Goal: Check status: Check status

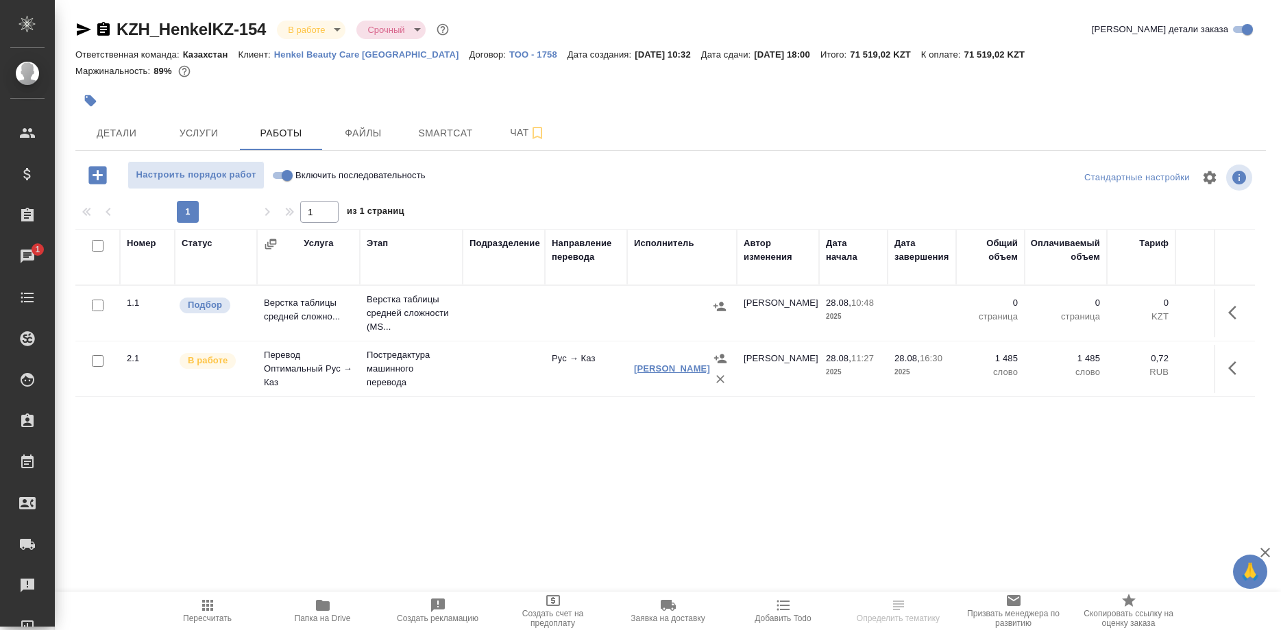
click at [649, 368] on link "Айдархан Айжан Әлібекқызы" at bounding box center [672, 368] width 76 height 10
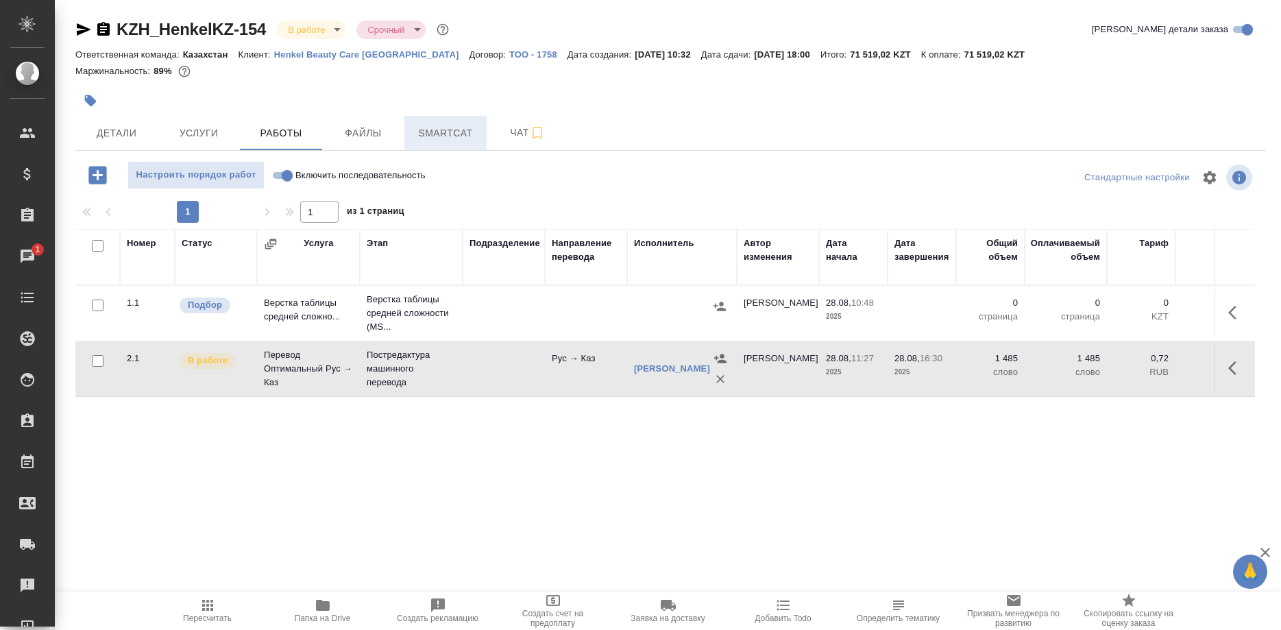
click at [448, 138] on span "Smartcat" at bounding box center [446, 133] width 66 height 17
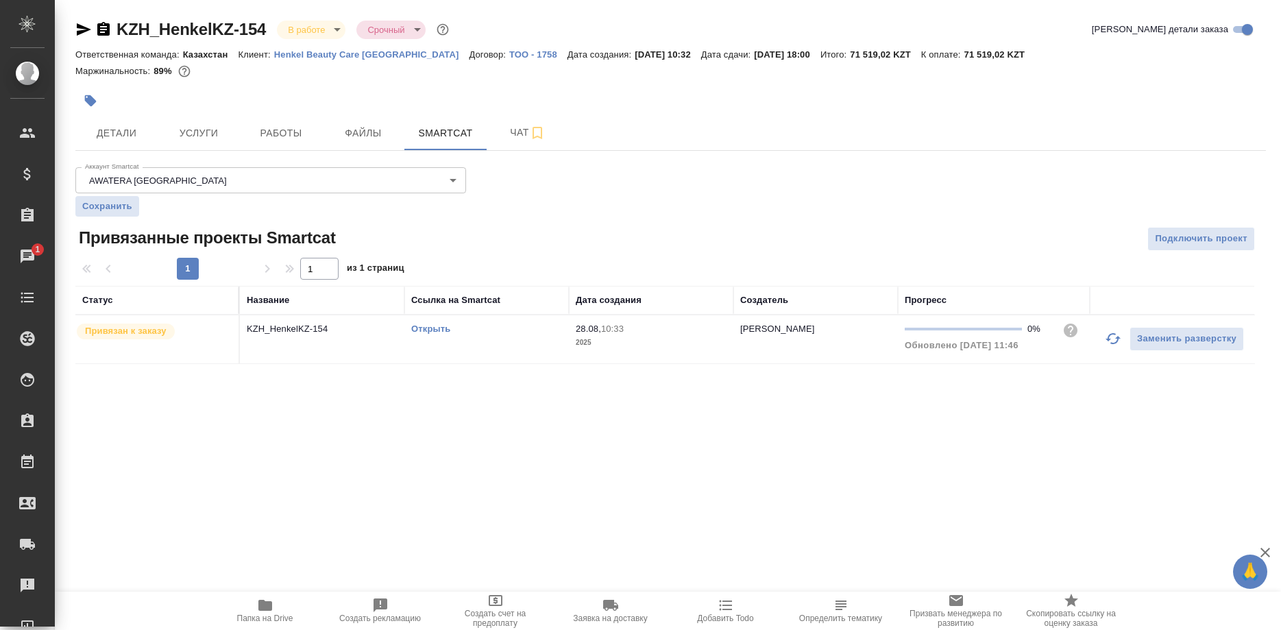
click at [428, 328] on link "Открыть" at bounding box center [430, 329] width 39 height 10
click at [278, 141] on span "Работы" at bounding box center [281, 133] width 66 height 17
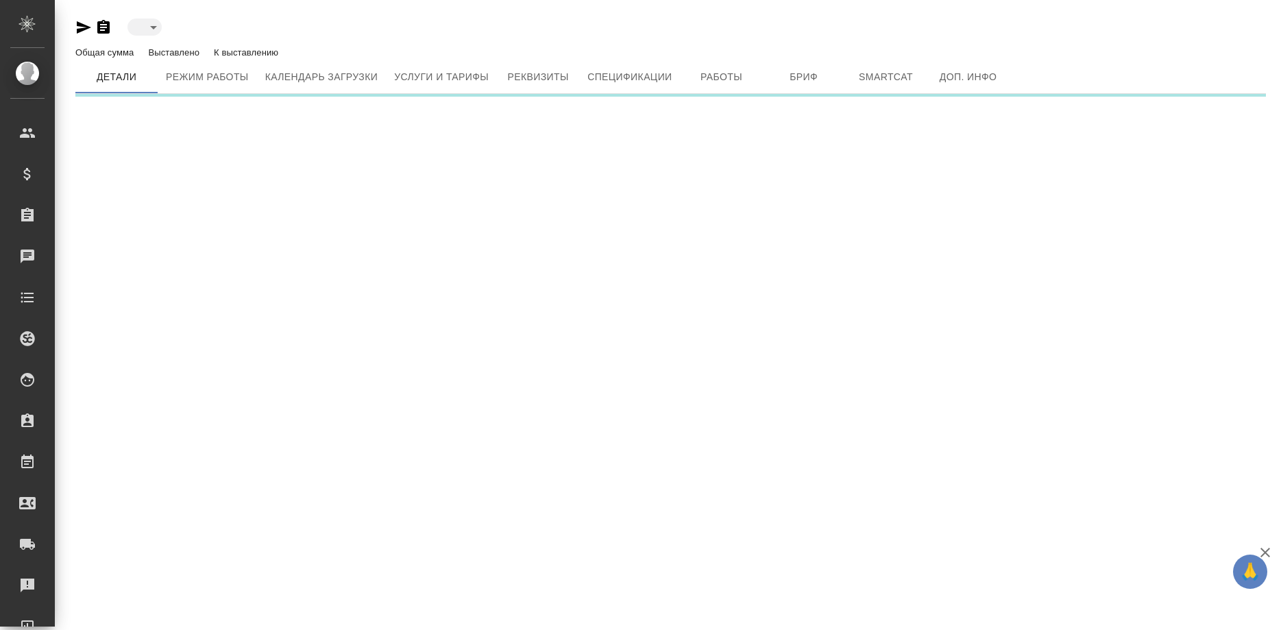
type input "active"
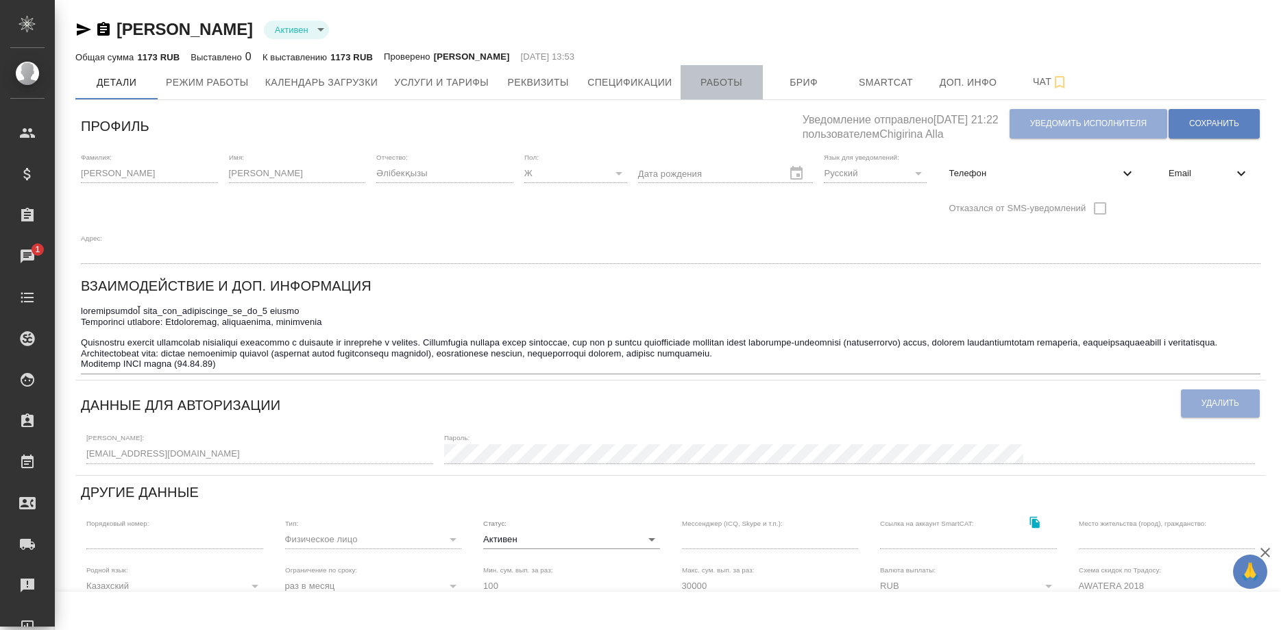
click at [702, 88] on span "Работы" at bounding box center [722, 82] width 66 height 17
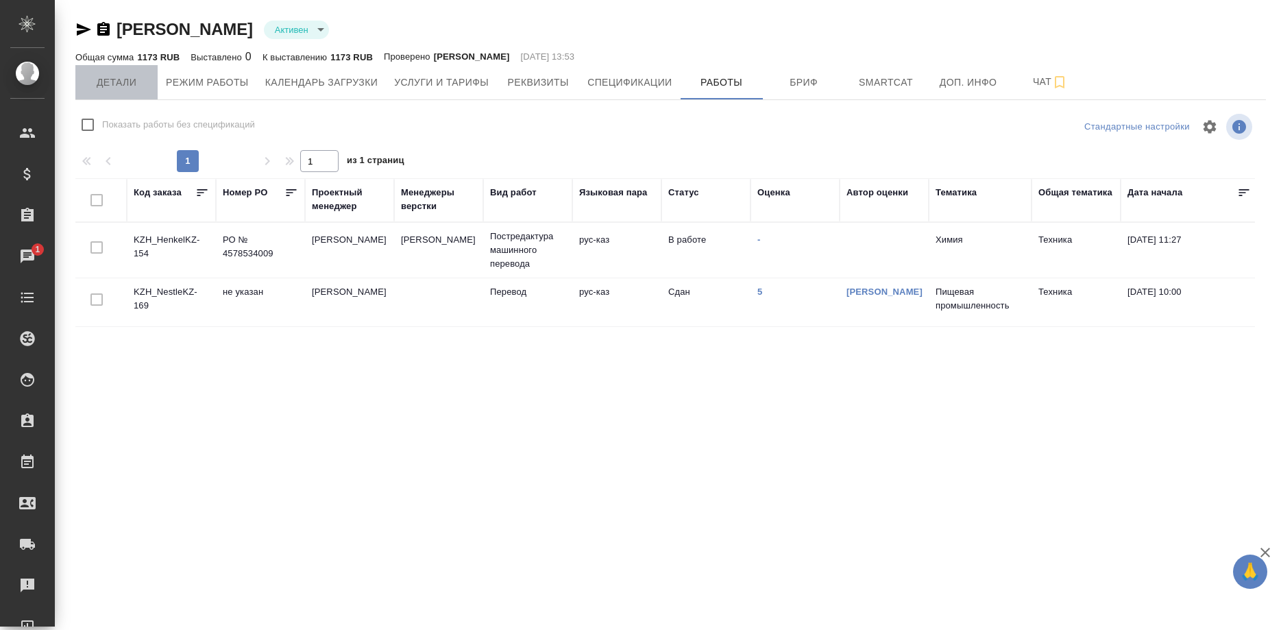
click at [108, 88] on span "Детали" at bounding box center [117, 82] width 66 height 17
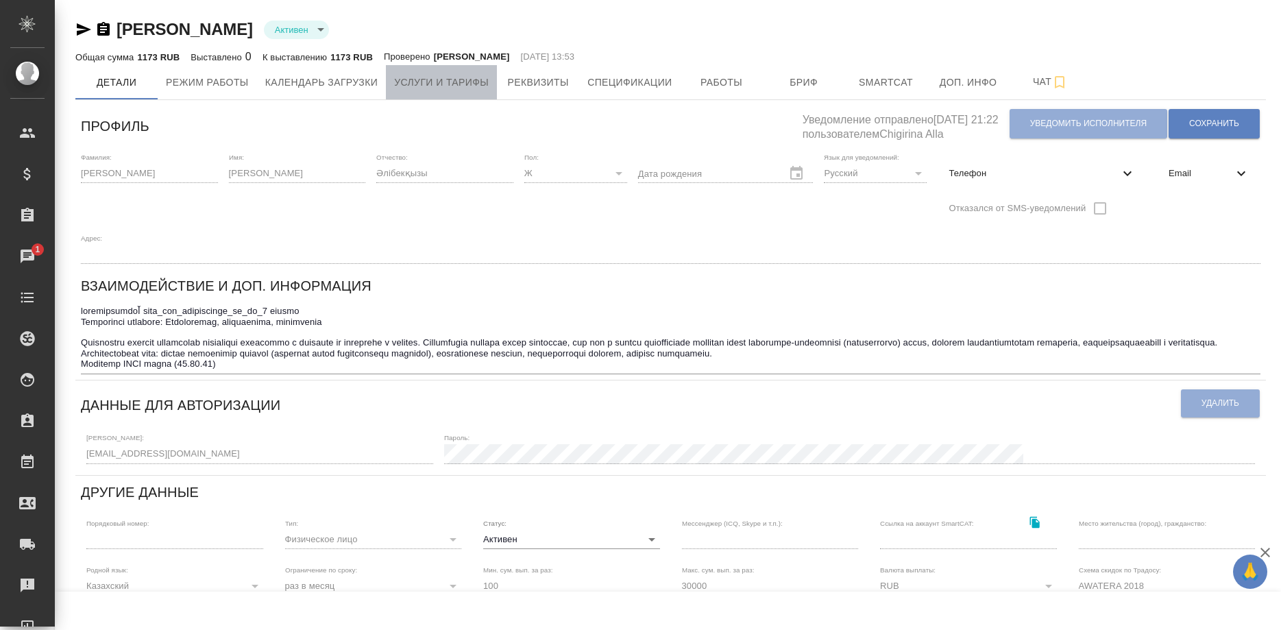
click at [398, 85] on span "Услуги и тарифы" at bounding box center [441, 82] width 95 height 17
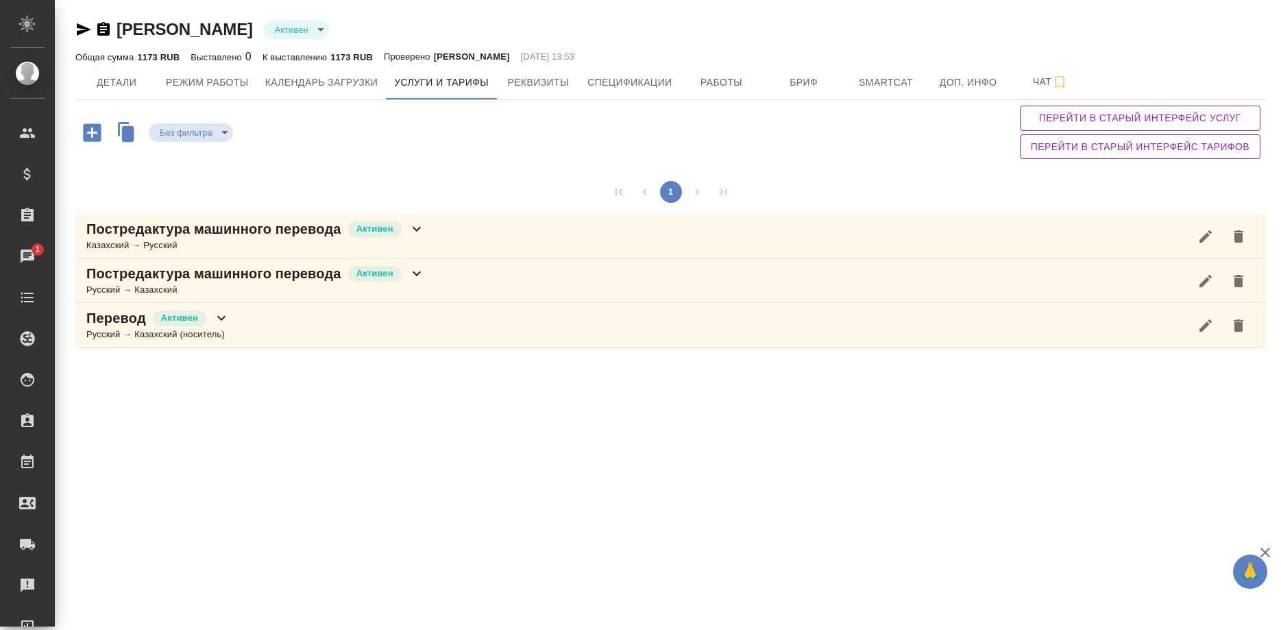
click at [216, 286] on div "Русский → Казахский" at bounding box center [255, 290] width 339 height 14
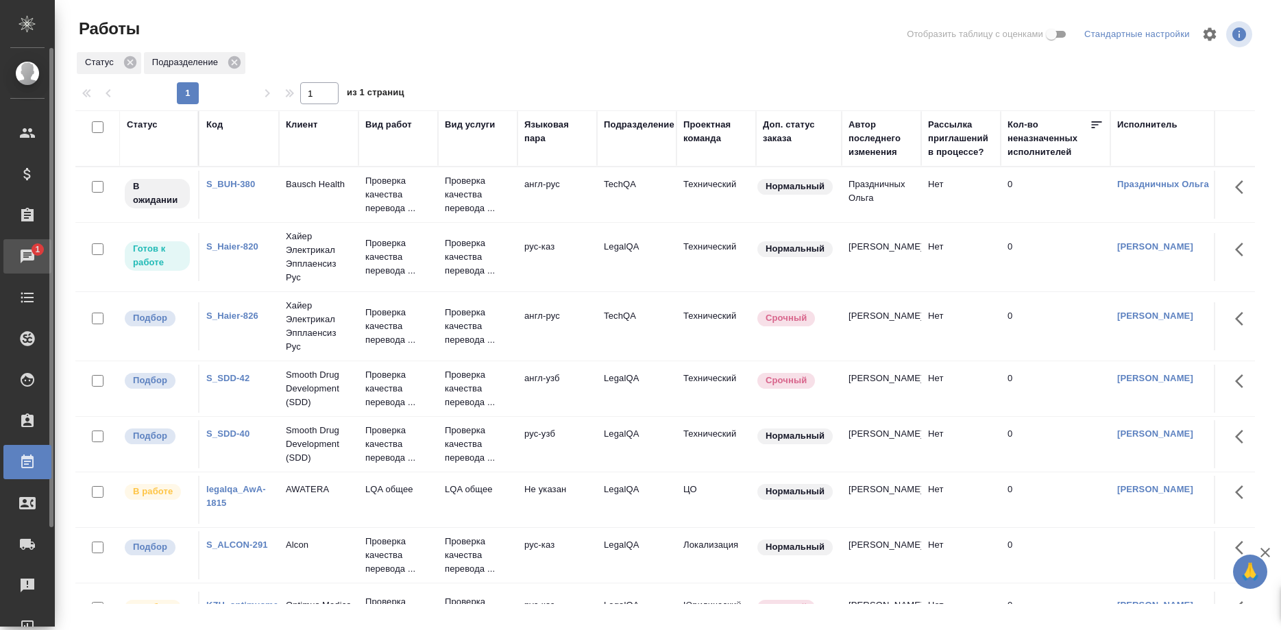
click at [28, 261] on icon at bounding box center [27, 256] width 16 height 16
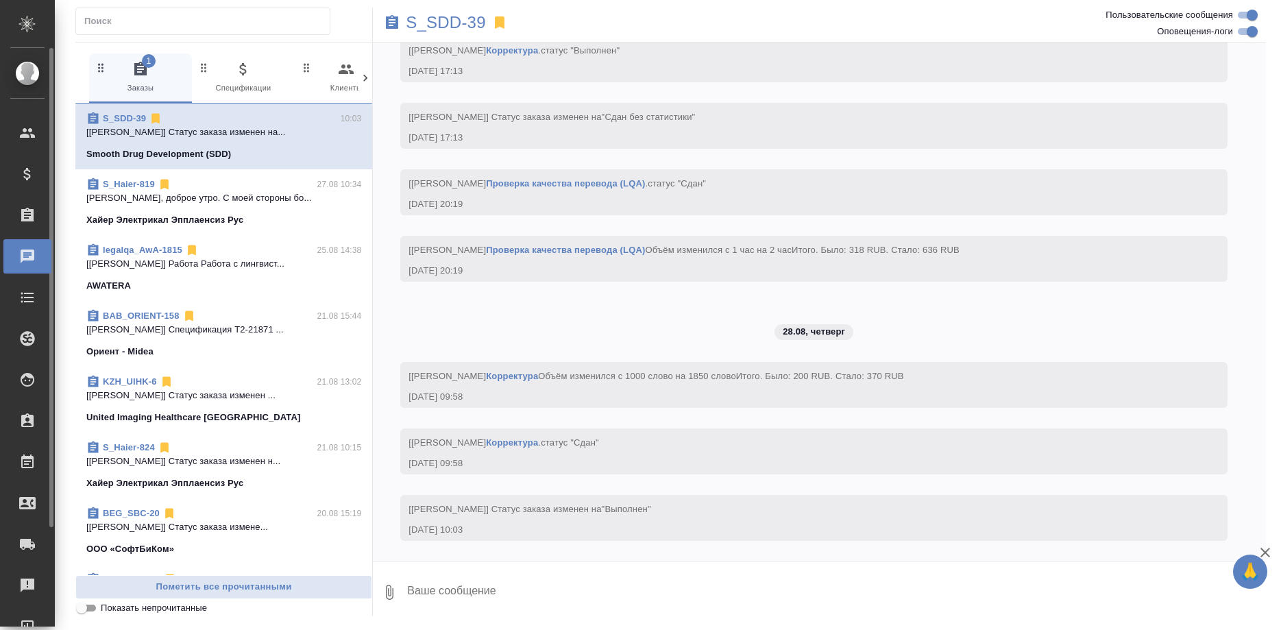
scroll to position [18945, 0]
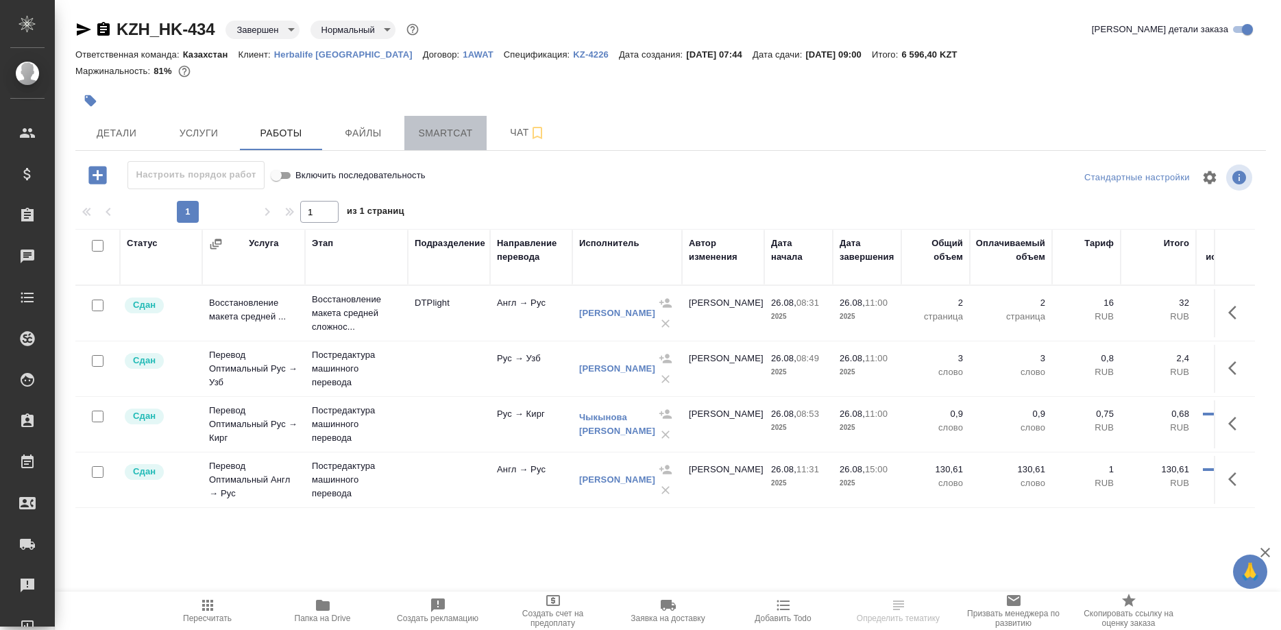
click at [452, 134] on span "Smartcat" at bounding box center [446, 133] width 66 height 17
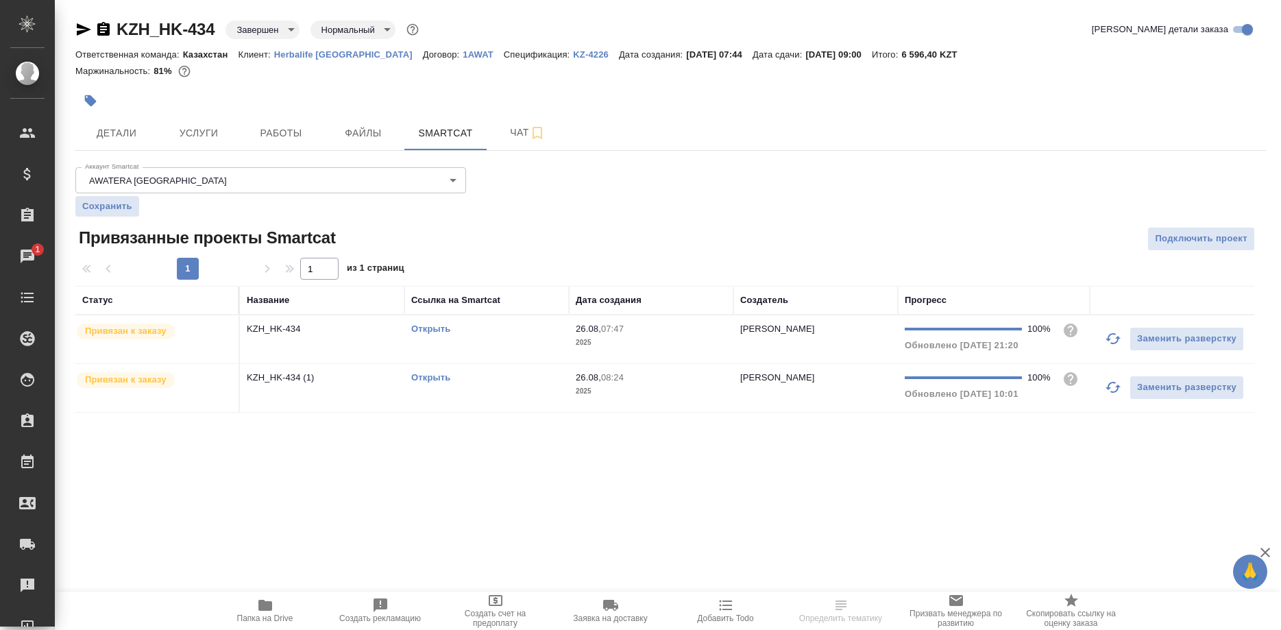
click at [430, 330] on link "Открыть" at bounding box center [430, 329] width 39 height 10
click at [424, 375] on link "Открыть" at bounding box center [430, 377] width 39 height 10
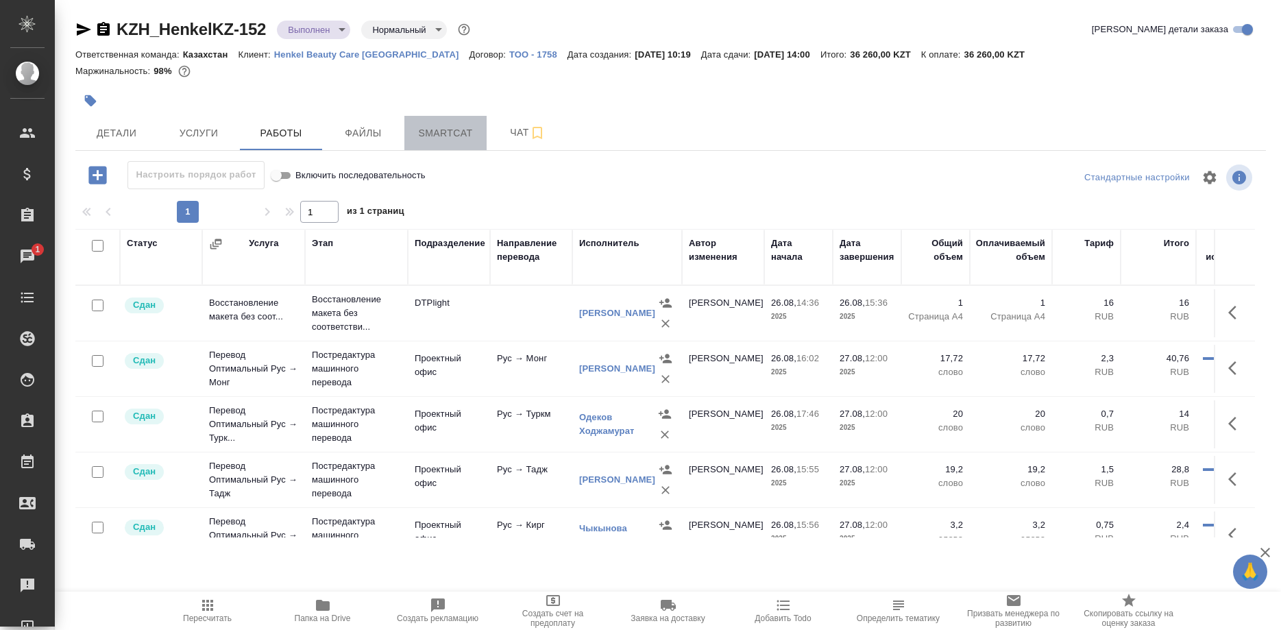
click at [446, 138] on span "Smartcat" at bounding box center [446, 133] width 66 height 17
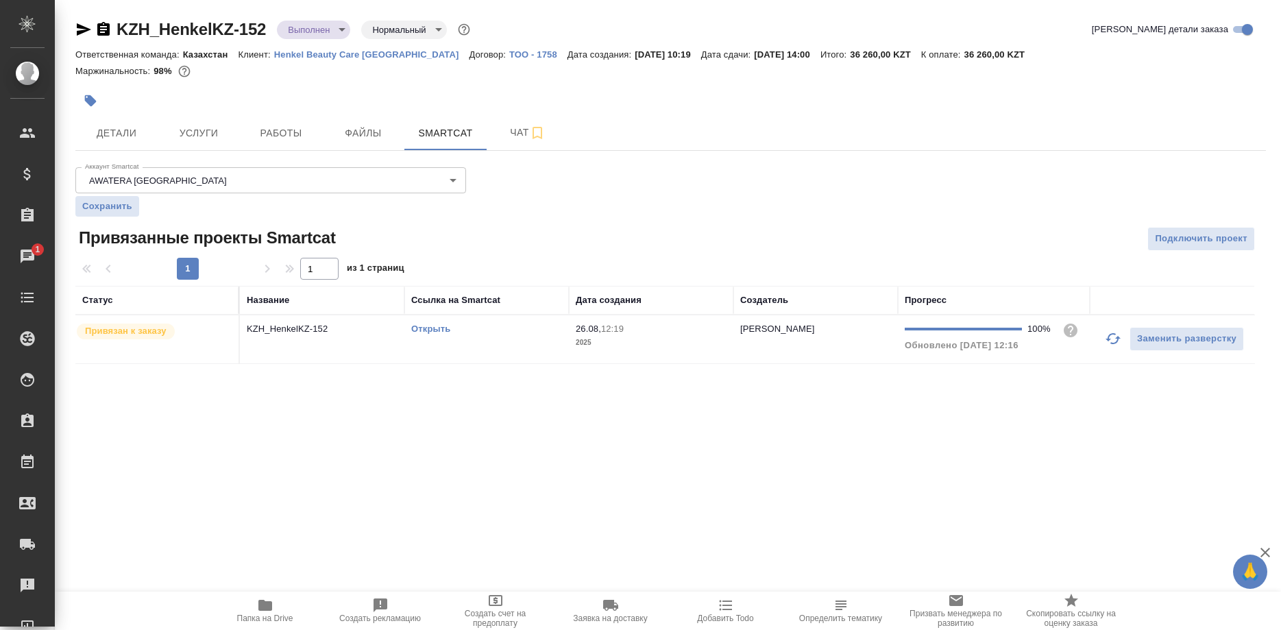
click at [419, 328] on link "Открыть" at bounding box center [430, 329] width 39 height 10
